Goal: Obtain resource: Obtain resource

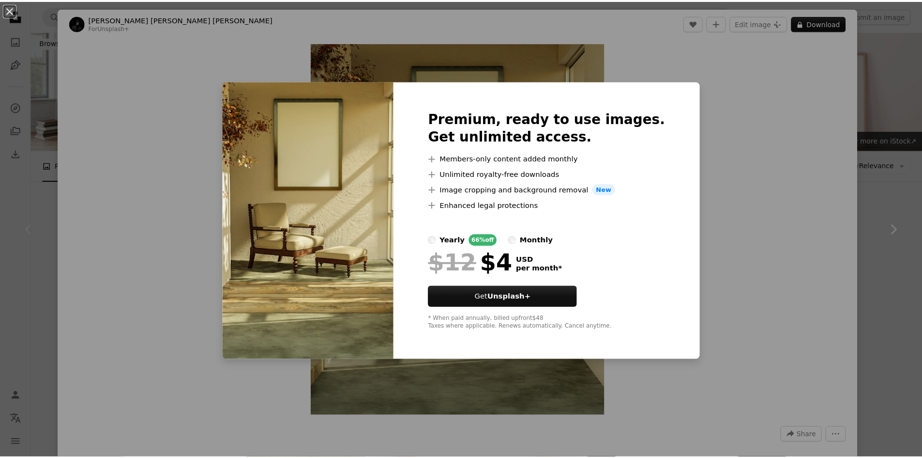
scroll to position [97, 0]
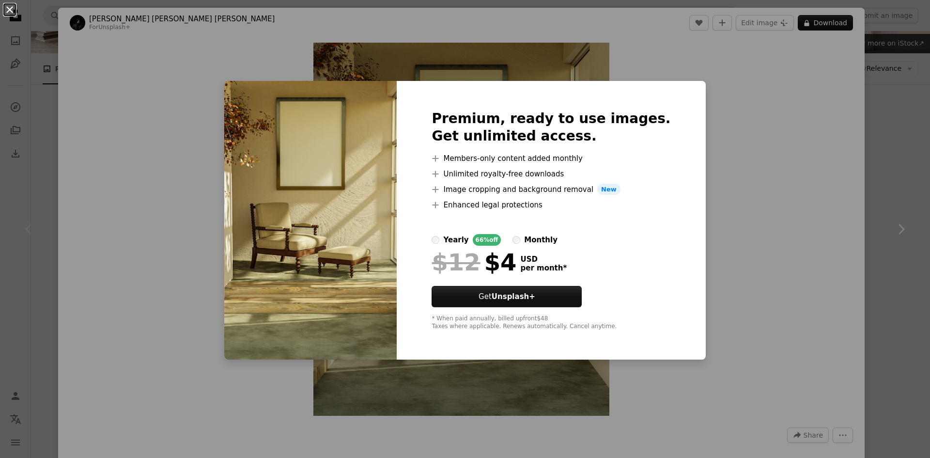
click at [8, 11] on button "An X shape" at bounding box center [10, 10] width 12 height 12
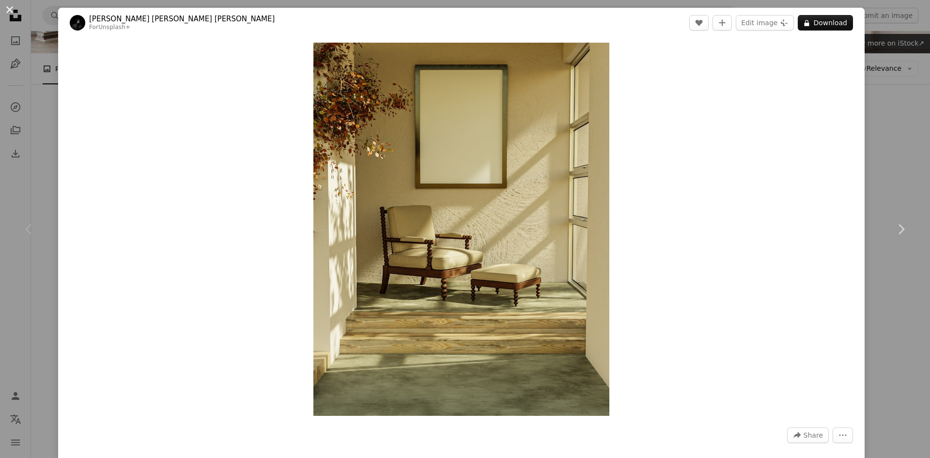
click at [10, 6] on button "An X shape" at bounding box center [10, 10] width 12 height 12
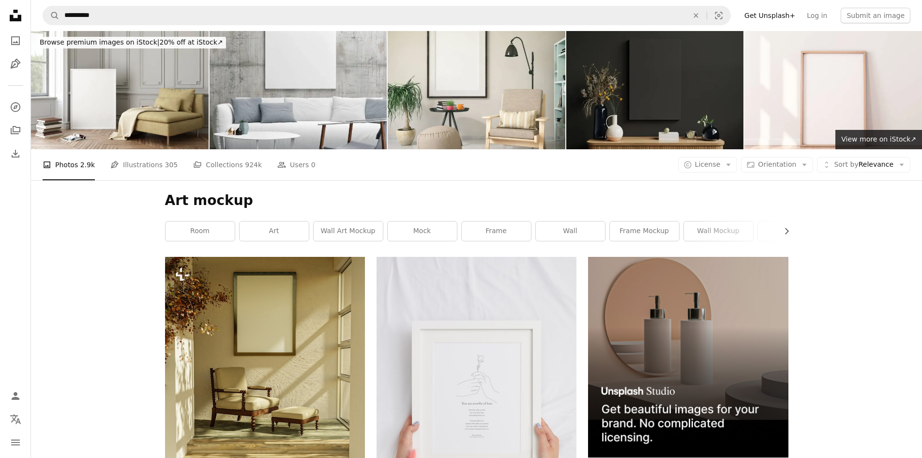
click at [646, 96] on img at bounding box center [656, 90] width 178 height 118
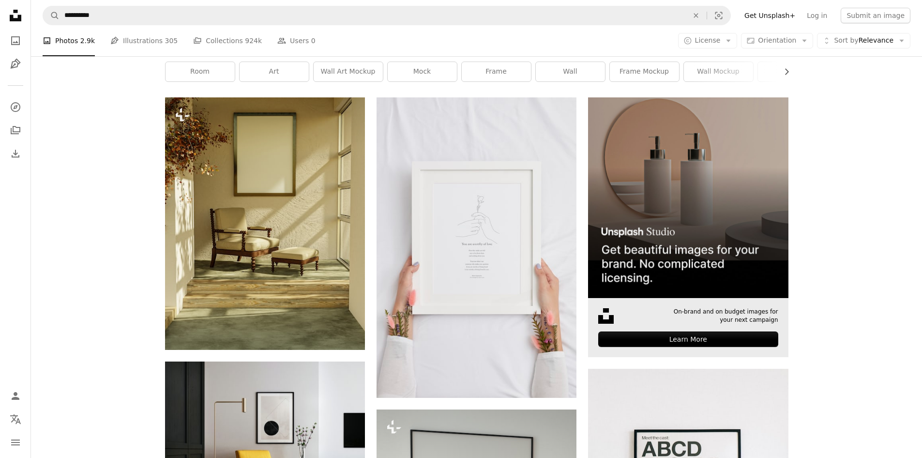
scroll to position [48, 0]
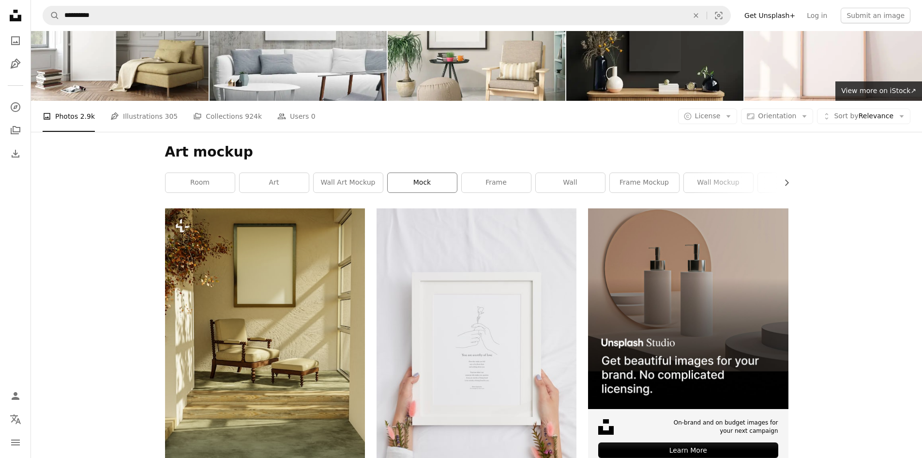
click at [418, 180] on link "mock" at bounding box center [422, 182] width 69 height 19
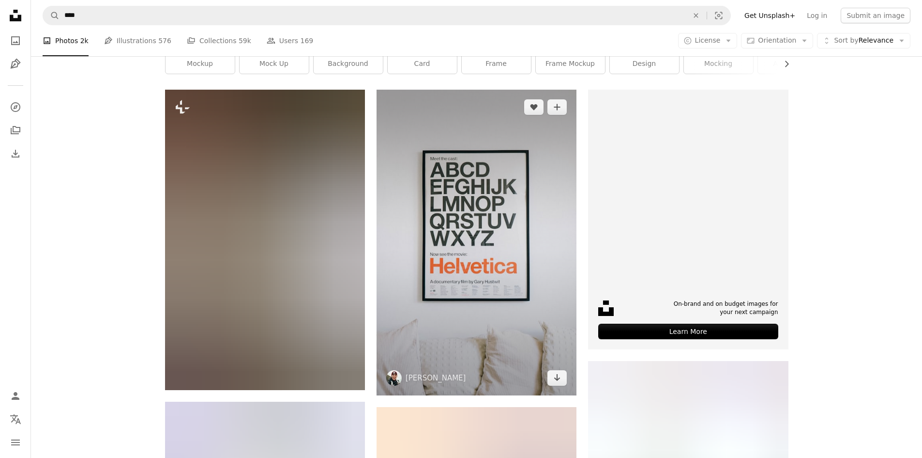
scroll to position [194, 0]
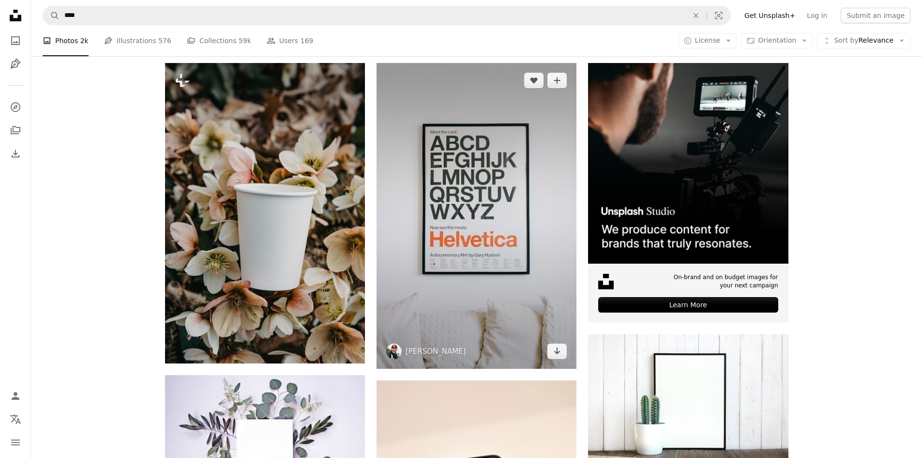
click at [471, 186] on img at bounding box center [477, 216] width 200 height 306
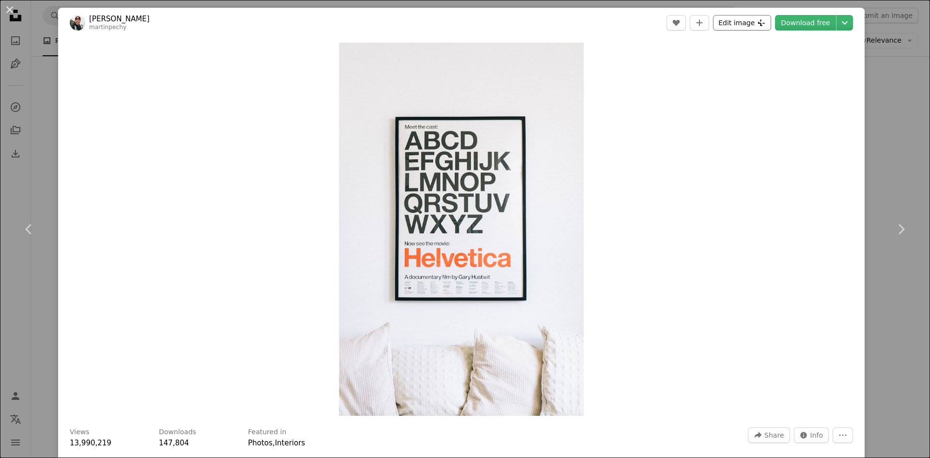
click at [735, 19] on button "Edit image Plus sign for Unsplash+" at bounding box center [742, 22] width 58 height 15
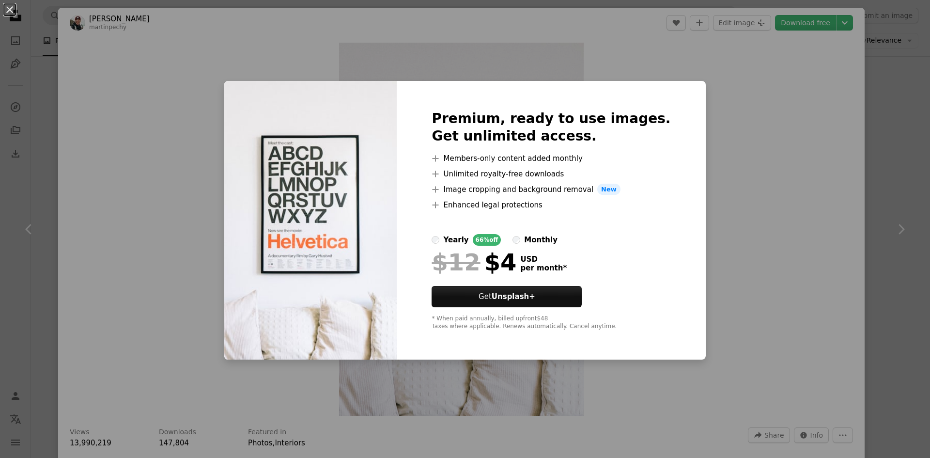
click at [11, 7] on button "An X shape" at bounding box center [10, 10] width 12 height 12
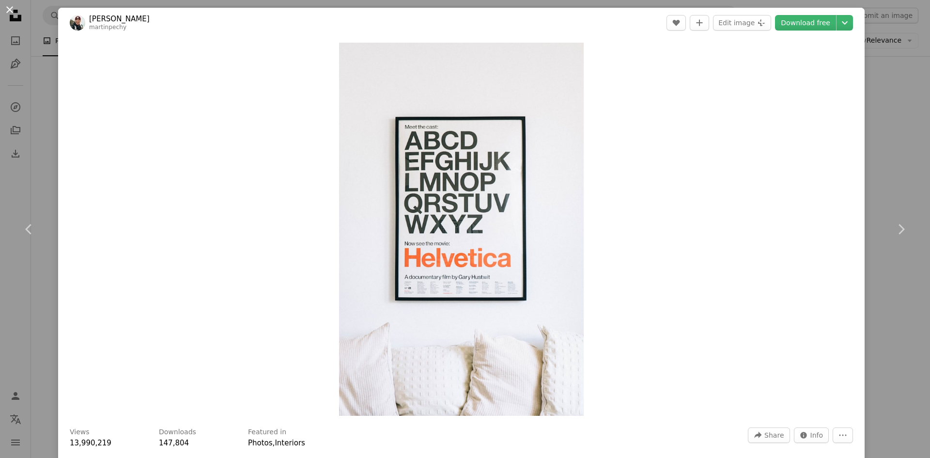
click at [11, 7] on button "An X shape" at bounding box center [10, 10] width 12 height 12
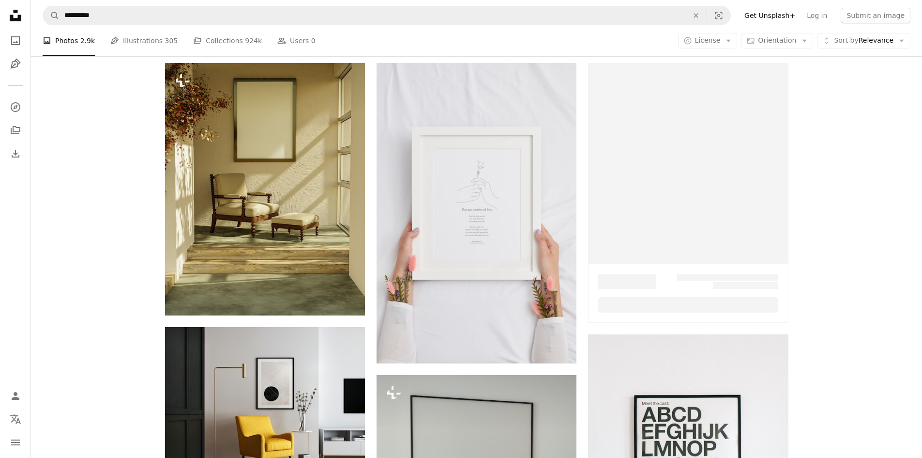
scroll to position [48, 0]
